Goal: Transaction & Acquisition: Purchase product/service

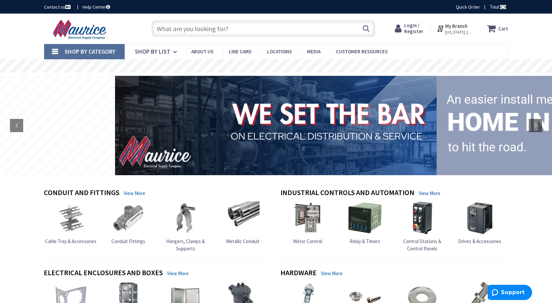
click at [195, 27] on input "text" at bounding box center [264, 28] width 224 height 17
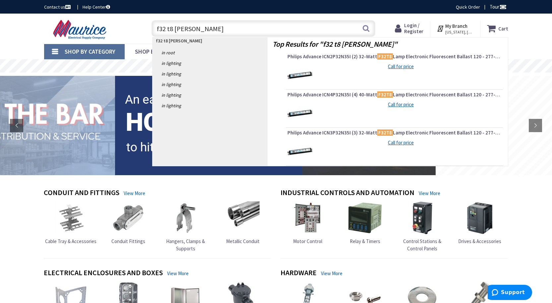
type input "f32 t8 lamp"
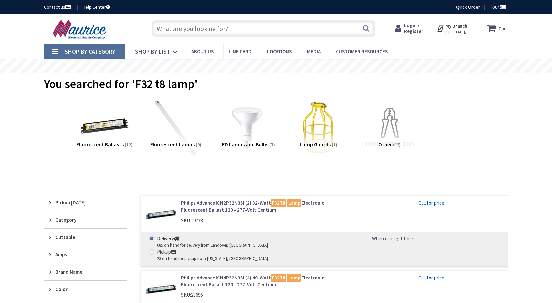
click at [185, 137] on img at bounding box center [176, 128] width 60 height 60
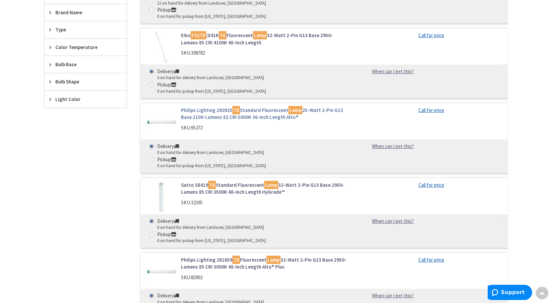
scroll to position [315, 0]
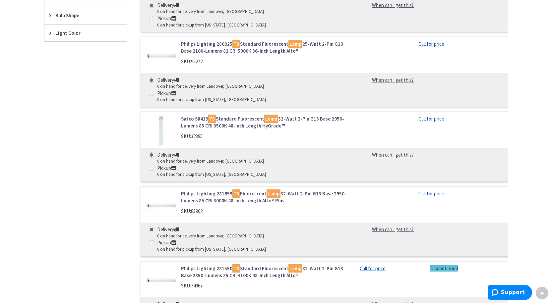
click at [216, 190] on link "Philips Lighting 281659 T8 Fluorescent Lamp 32-Watt 2-Pin G13 Base 2950-Lumens …" at bounding box center [265, 197] width 169 height 14
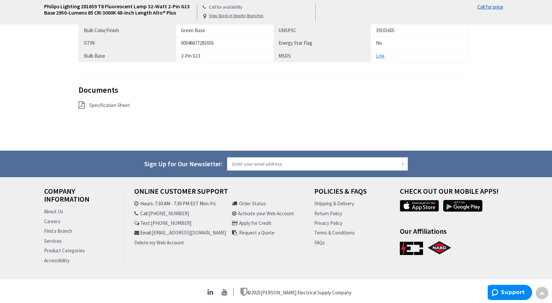
scroll to position [511, 0]
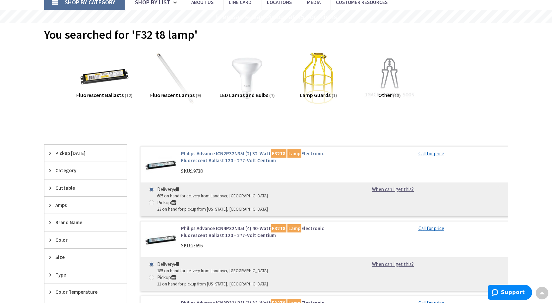
scroll to position [16, 0]
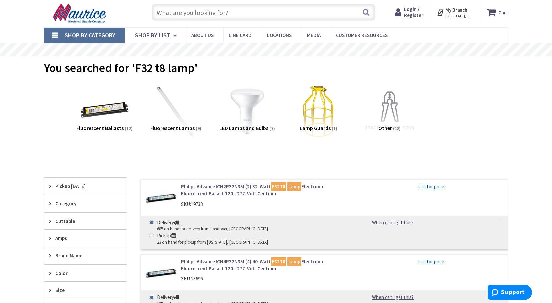
click at [247, 106] on img at bounding box center [247, 112] width 60 height 60
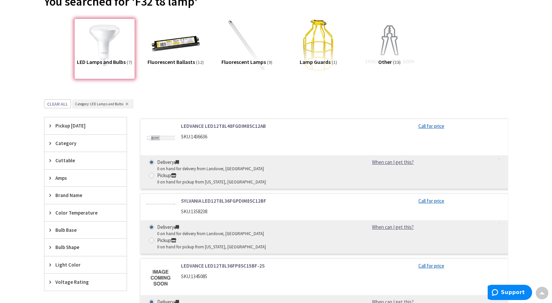
scroll to position [0, 0]
